Goal: Entertainment & Leisure: Consume media (video, audio)

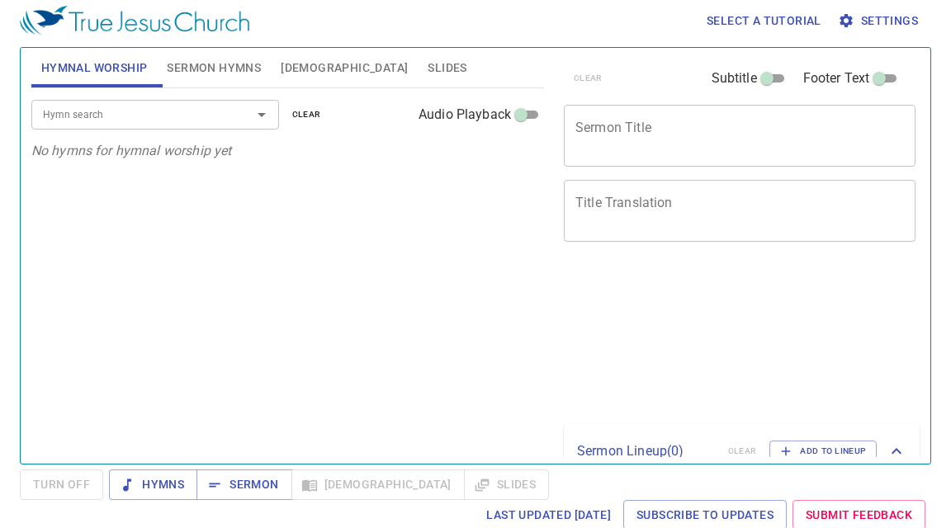
scroll to position [7, 0]
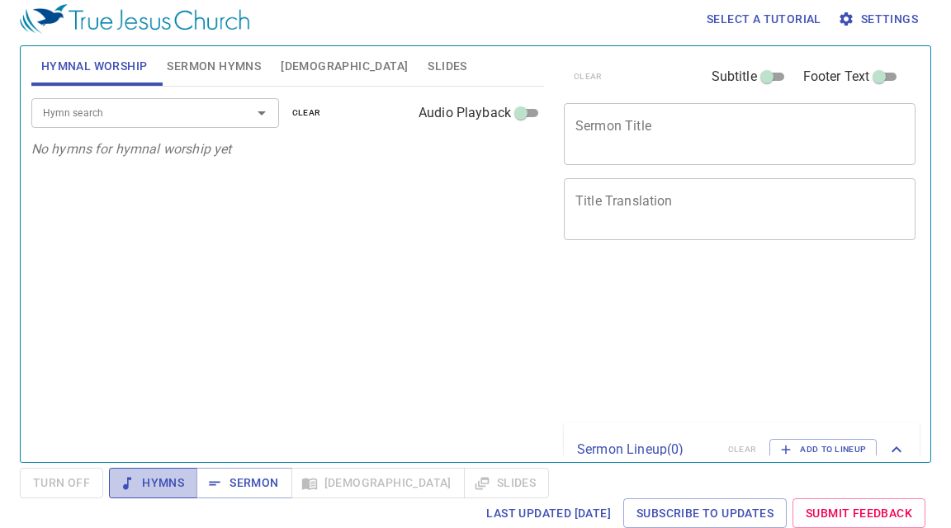
click at [176, 490] on span "Hymns" at bounding box center [153, 483] width 62 height 21
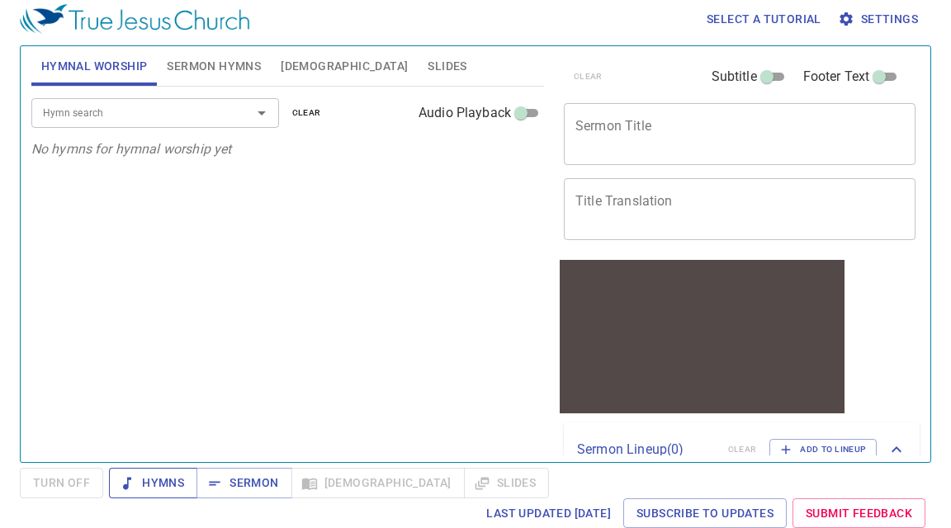
scroll to position [0, 0]
click at [149, 488] on span "Hymns" at bounding box center [153, 483] width 62 height 21
click at [183, 103] on div "Hymn search" at bounding box center [155, 112] width 248 height 29
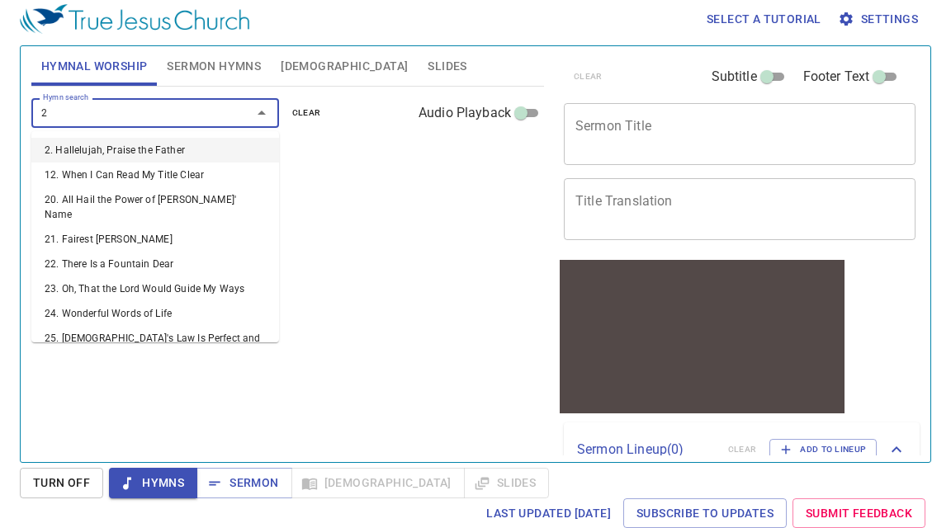
type input "20"
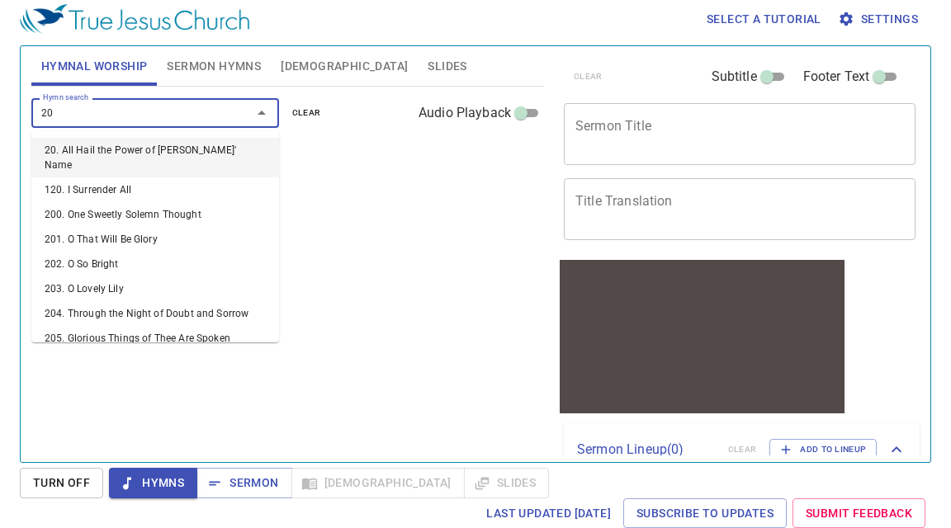
click at [167, 149] on li "20. All Hail the Power of Jesus' Name" at bounding box center [155, 158] width 248 height 40
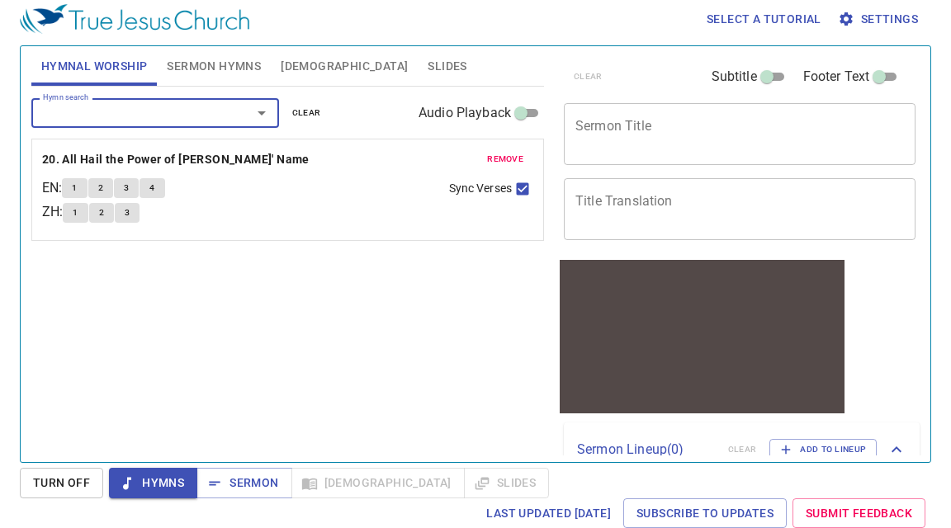
click at [522, 112] on input "Audio Playback" at bounding box center [520, 116] width 59 height 20
checkbox input "true"
select select "1"
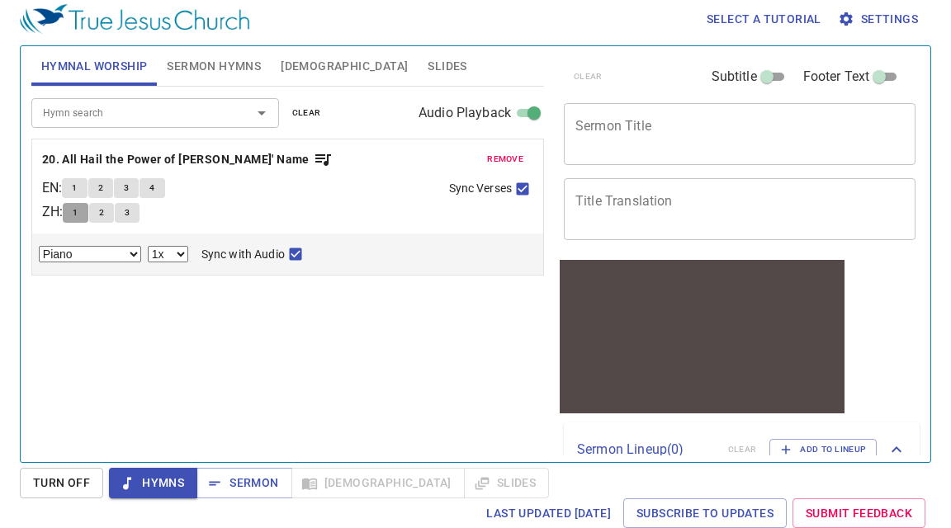
click at [78, 210] on span "1" at bounding box center [75, 212] width 5 height 15
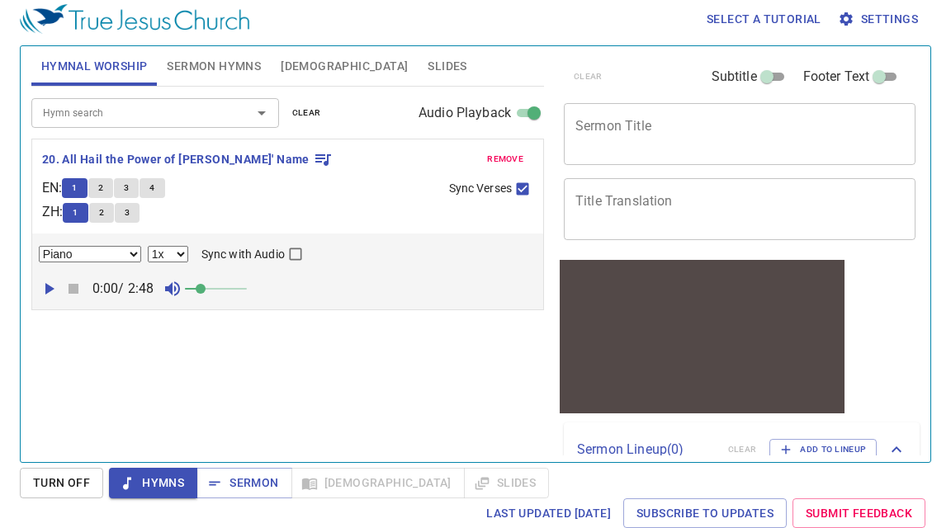
click at [223, 290] on span at bounding box center [216, 288] width 62 height 35
click at [298, 258] on input "Sync with Audio" at bounding box center [295, 257] width 21 height 21
click at [101, 261] on select "Piano Piano (3 verses)" at bounding box center [90, 254] width 102 height 17
click at [73, 289] on div "0:00 / 2:48" at bounding box center [288, 288] width 498 height 35
click at [50, 288] on icon "button" at bounding box center [49, 289] width 9 height 12
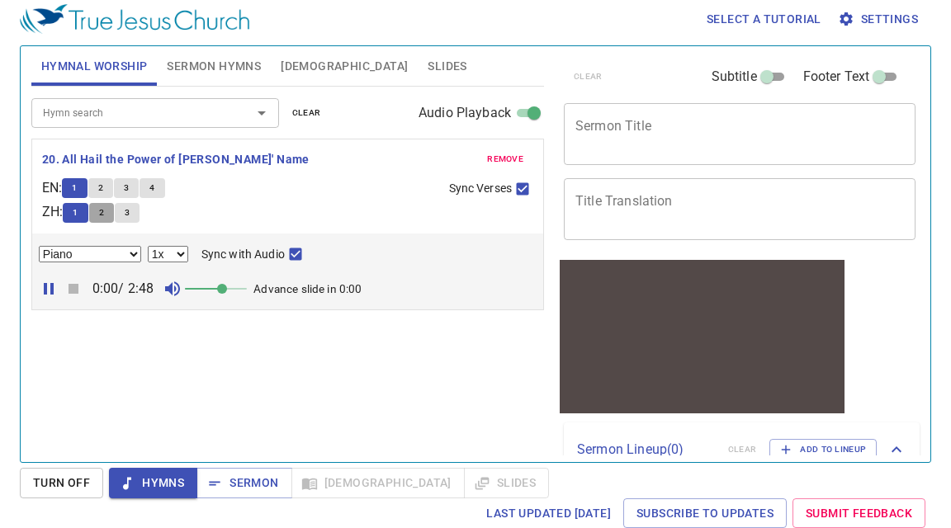
click at [104, 218] on span "2" at bounding box center [101, 212] width 5 height 15
checkbox input "false"
click at [530, 115] on input "Audio Playback" at bounding box center [533, 116] width 59 height 20
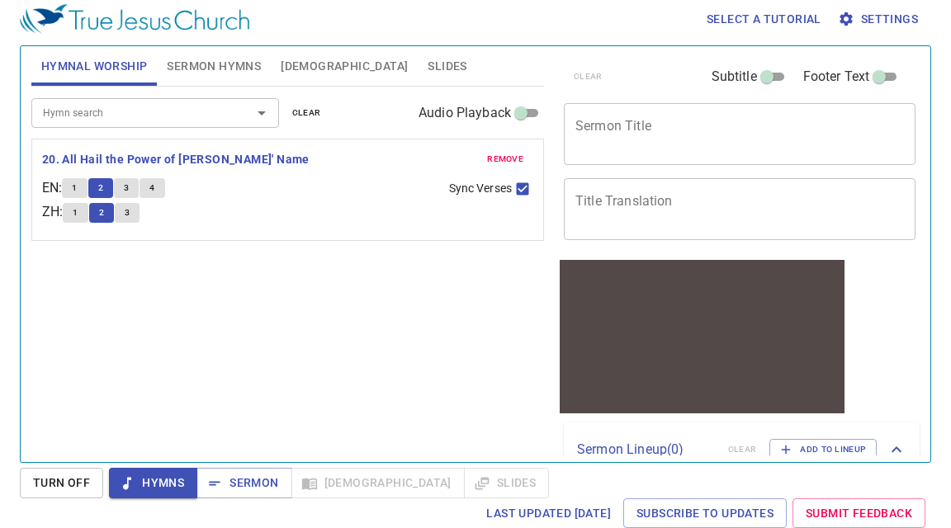
click at [530, 115] on input "Audio Playback" at bounding box center [520, 116] width 59 height 20
checkbox input "true"
select select "1"
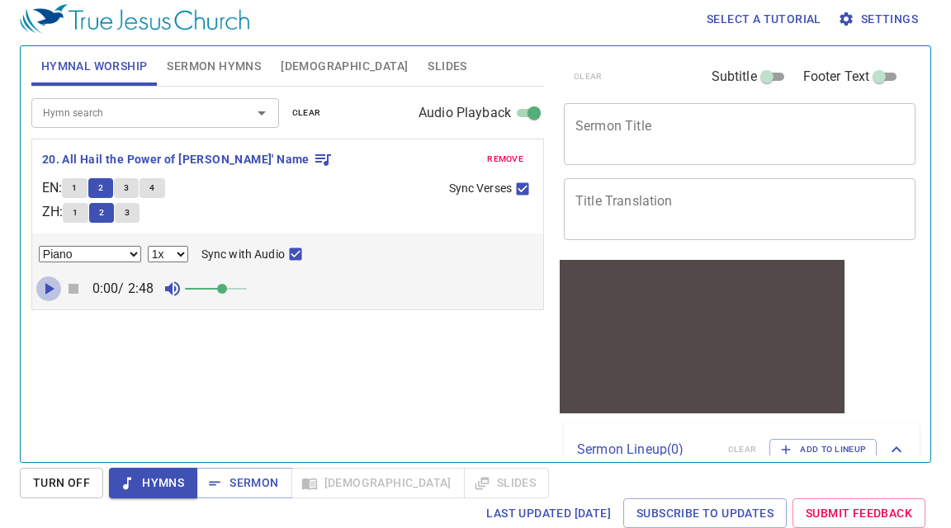
click at [46, 288] on icon "button" at bounding box center [49, 289] width 9 height 12
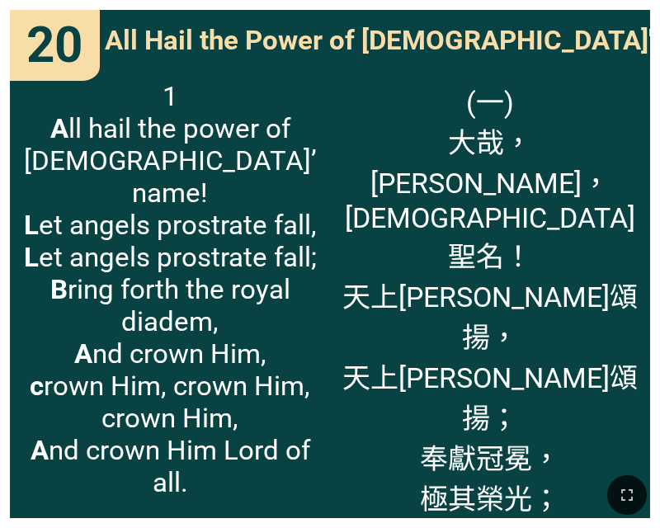
click at [420, 287] on span "(一) 大哉，聖哉， 耶穌聖名！ 天上萬軍頌揚， 天上萬軍頌揚； 奉獻冠冕， 極其榮光； 歌頌⋯⋯衪， 歌頌！歌頌！歌頌衪， 歌頌衪為君王！" at bounding box center [490, 359] width 299 height 559
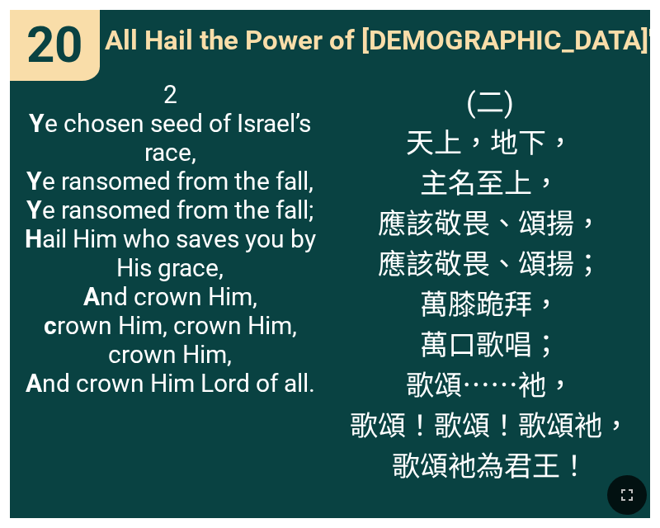
click at [342, 123] on div "(二) 天上，地下， 主名至上， 應該敬畏、頌揚， 應該敬畏、頌揚； 萬膝跪拜， 萬口歌唱； 歌頌⋯⋯衪， 歌頌！歌頌！歌頌衪， 歌頌衪為君王！" at bounding box center [490, 293] width 320 height 449
